Goal: Entertainment & Leisure: Consume media (video, audio)

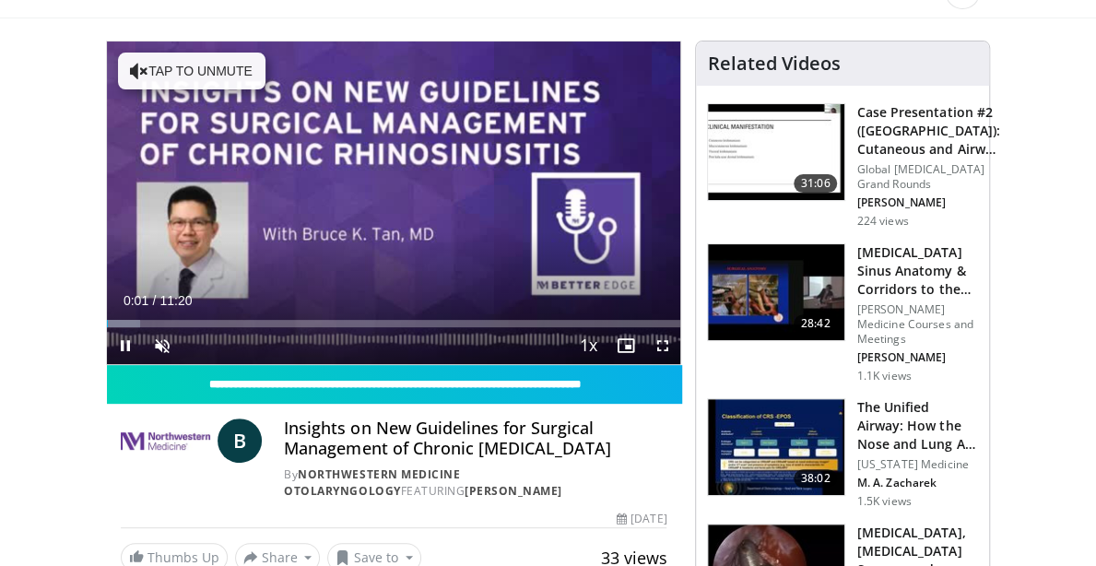
scroll to position [41, 0]
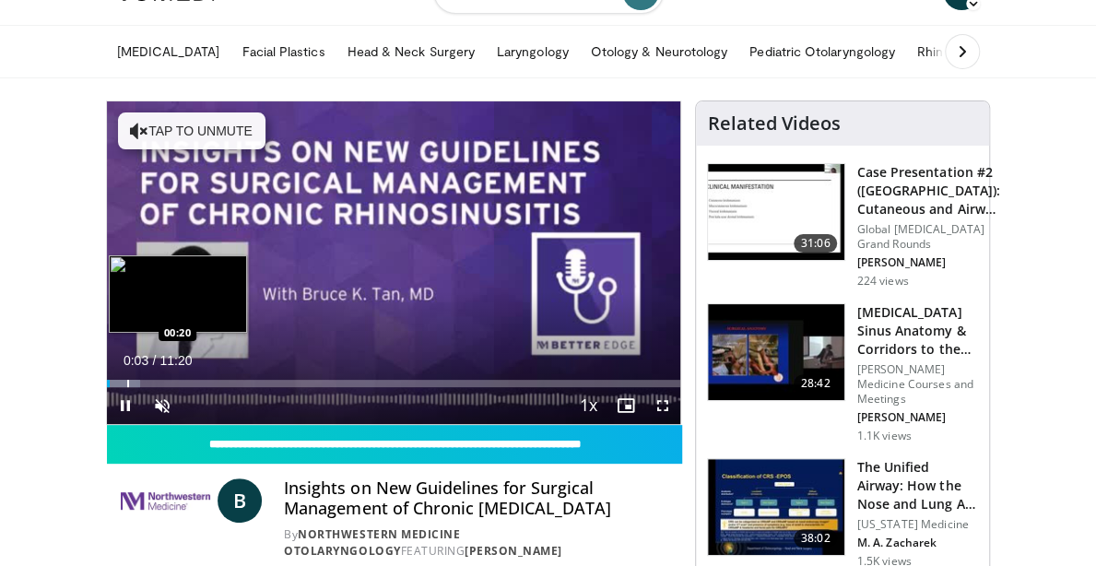
click at [127, 387] on div "Progress Bar" at bounding box center [128, 383] width 2 height 7
click at [107, 387] on div "Progress Bar" at bounding box center [128, 383] width 42 height 7
click at [147, 387] on div "Progress Bar" at bounding box center [148, 383] width 2 height 7
click at [107, 387] on div "Loaded : 14.69% 00:39 01:04" at bounding box center [394, 379] width 574 height 18
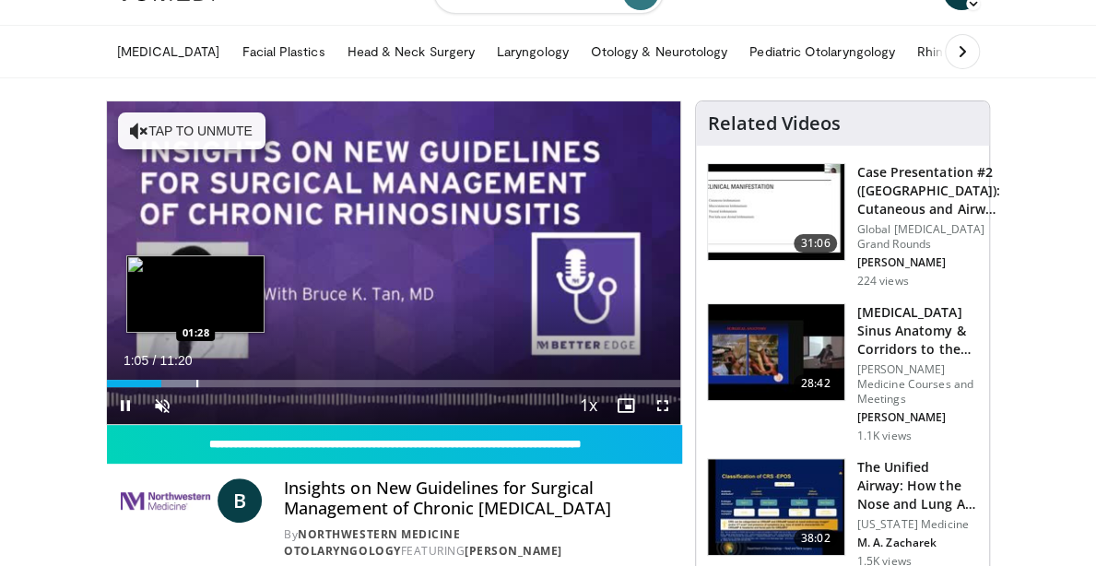
click at [196, 387] on div "Progress Bar" at bounding box center [197, 383] width 2 height 7
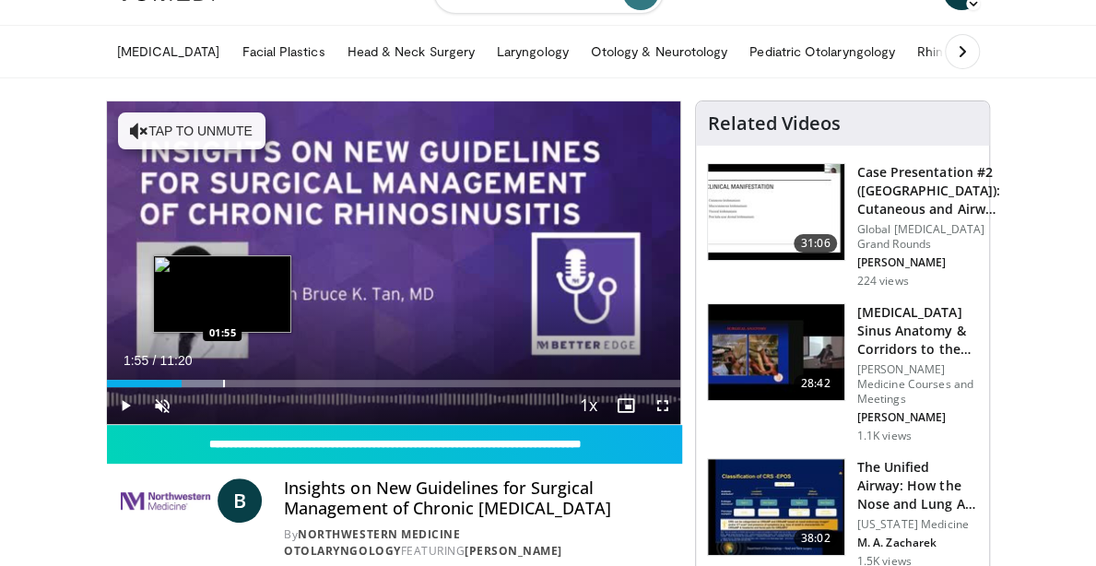
click at [223, 387] on div "Progress Bar" at bounding box center [224, 383] width 2 height 7
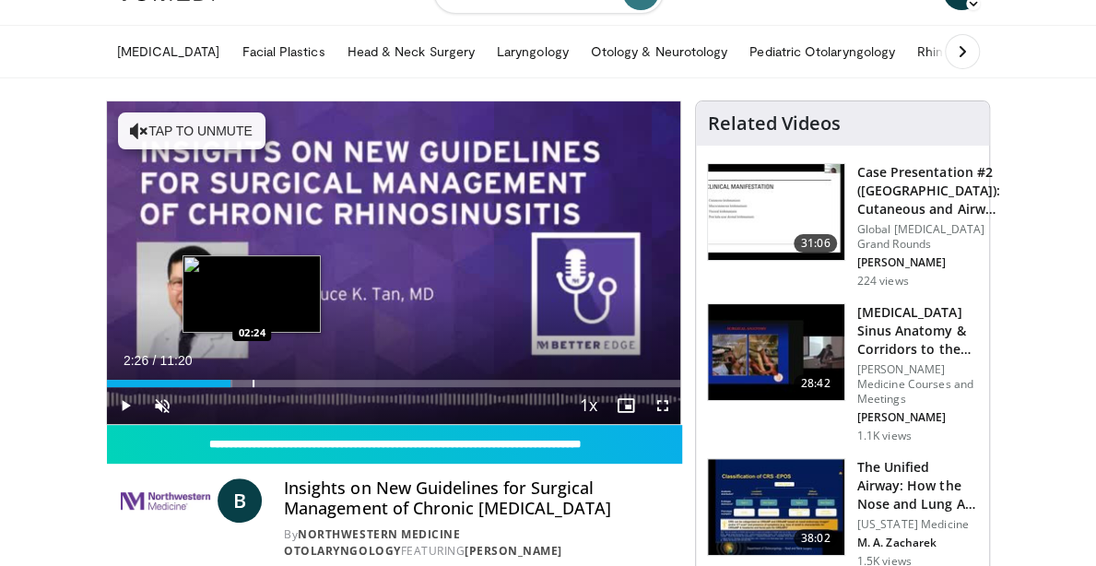
click at [253, 387] on div "Progress Bar" at bounding box center [254, 383] width 2 height 7
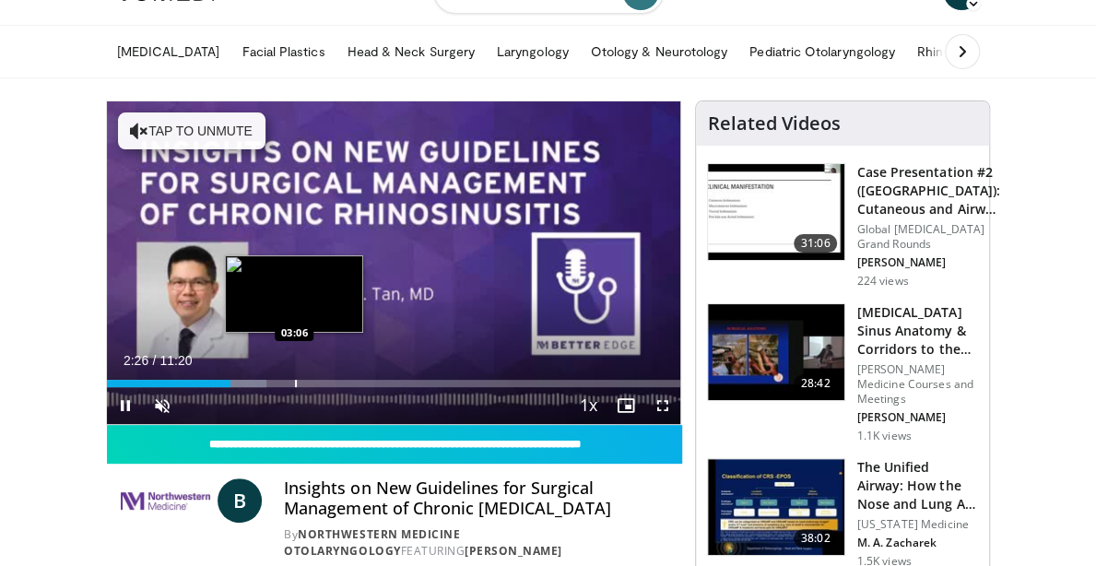
click at [295, 387] on div "Progress Bar" at bounding box center [296, 383] width 2 height 7
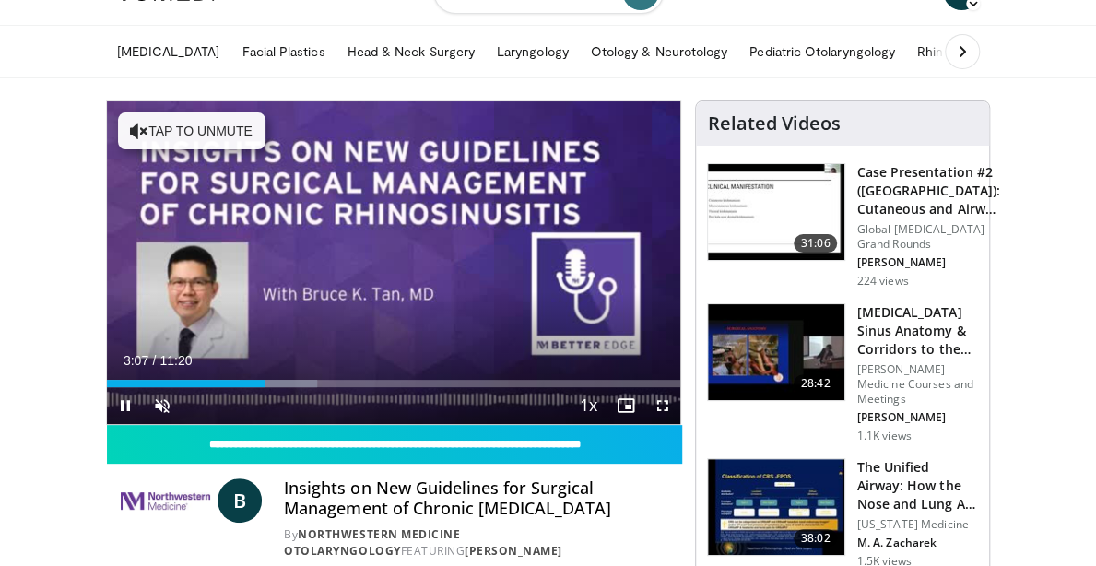
click at [260, 424] on div "Current Time 3:07 / Duration 11:20 Pause Skip Backward Skip Forward Unmute Load…" at bounding box center [394, 405] width 574 height 37
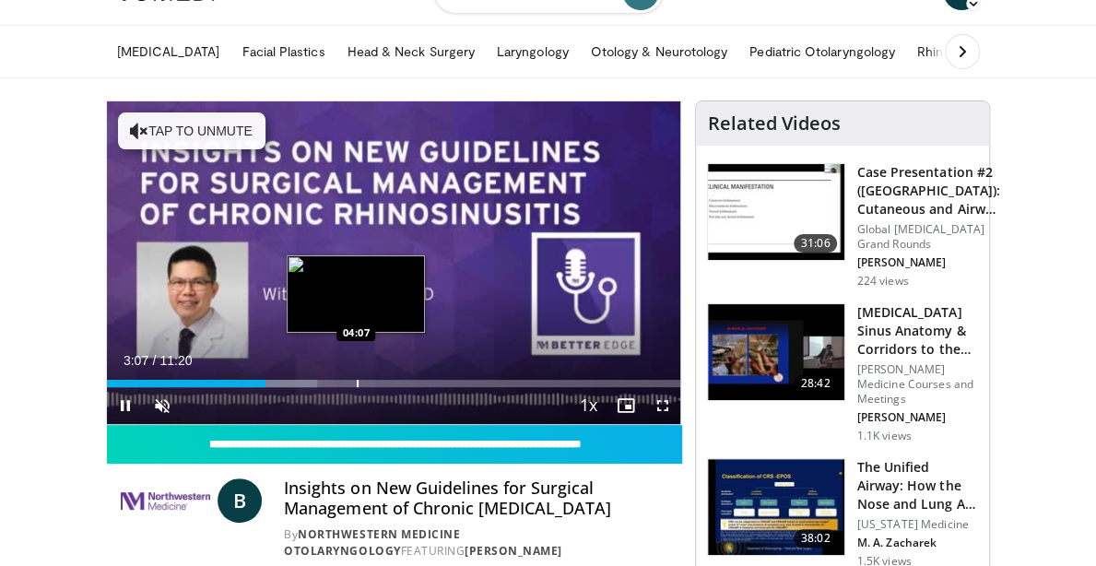
click at [357, 387] on div "Progress Bar" at bounding box center [358, 383] width 2 height 7
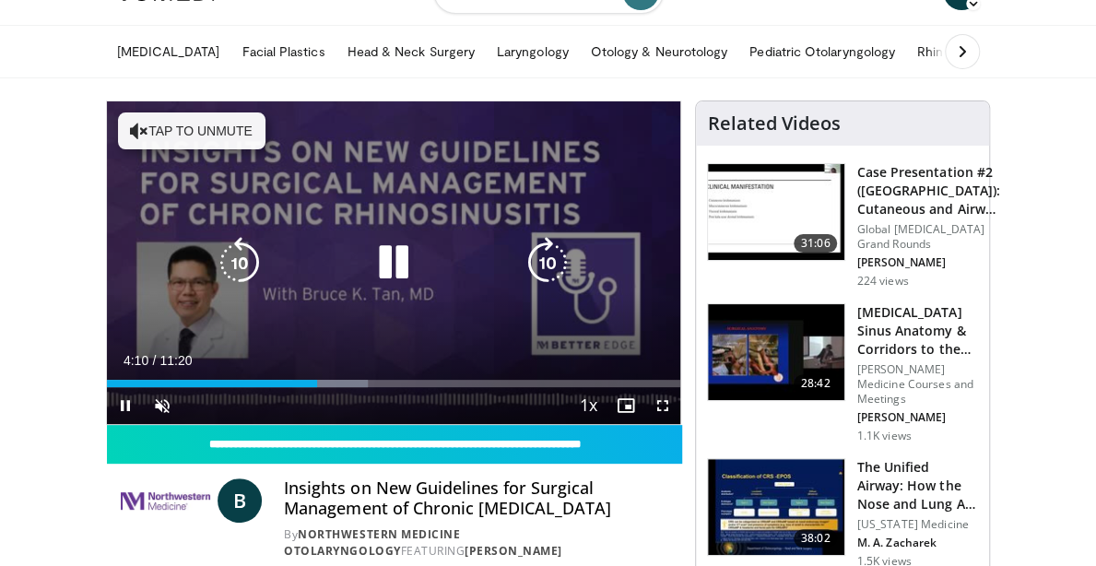
drag, startPoint x: 304, startPoint y: 450, endPoint x: 401, endPoint y: 447, distance: 96.8
click at [401, 424] on div "Current Time 4:10 / Duration 11:20 Pause Skip Backward Skip Forward Unmute Load…" at bounding box center [394, 405] width 574 height 37
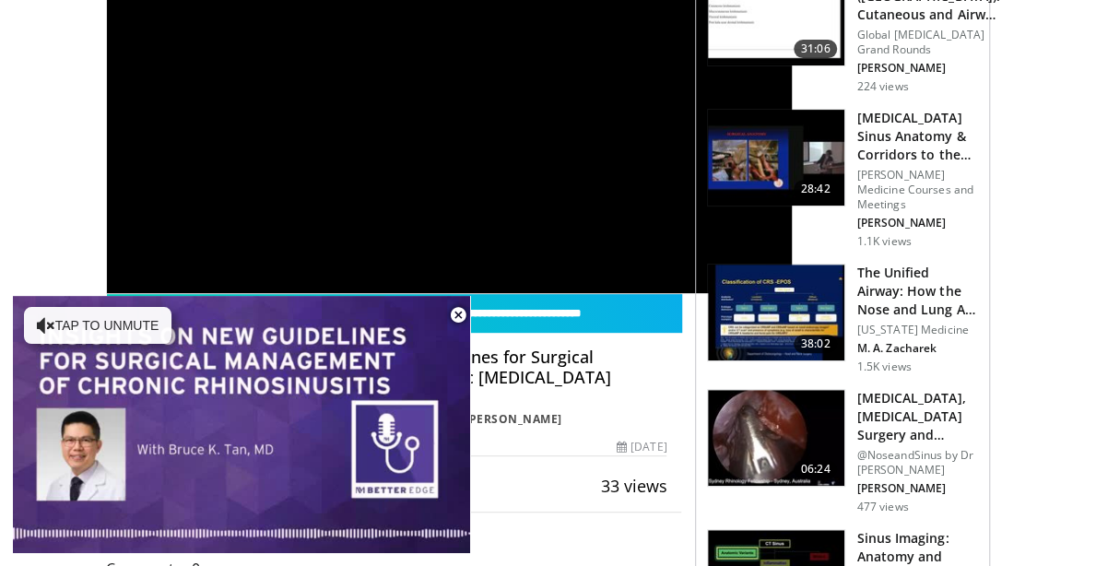
scroll to position [266, 0]
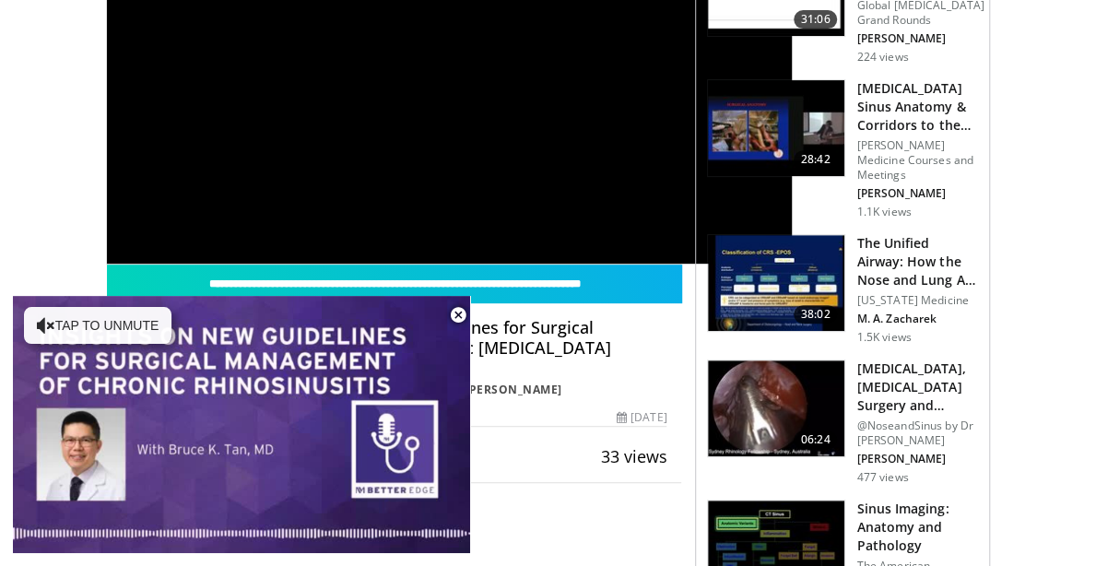
drag, startPoint x: 1091, startPoint y: 150, endPoint x: 1085, endPoint y: 53, distance: 97.9
